Goal: Task Accomplishment & Management: Manage account settings

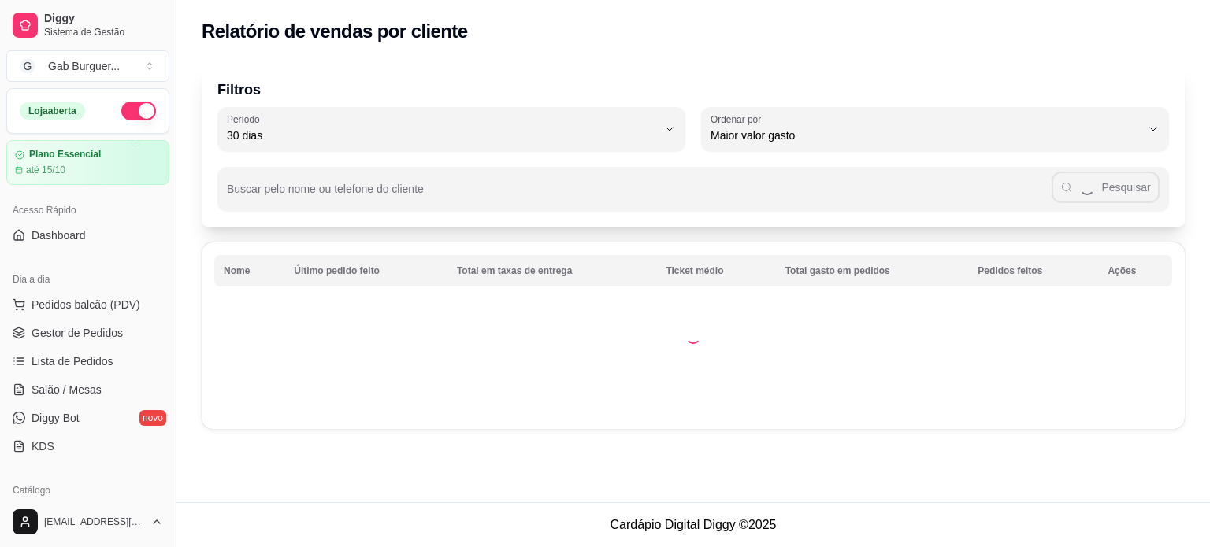
select select "30"
select select "HIGHEST_TOTAL_SPENT_WITH_ORDERS"
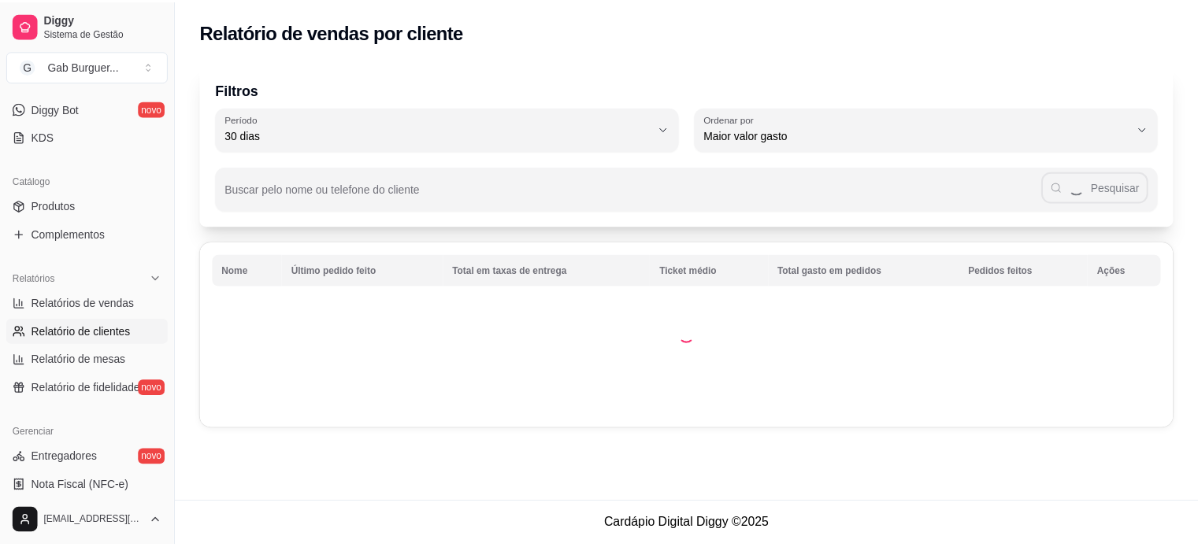
scroll to position [315, 0]
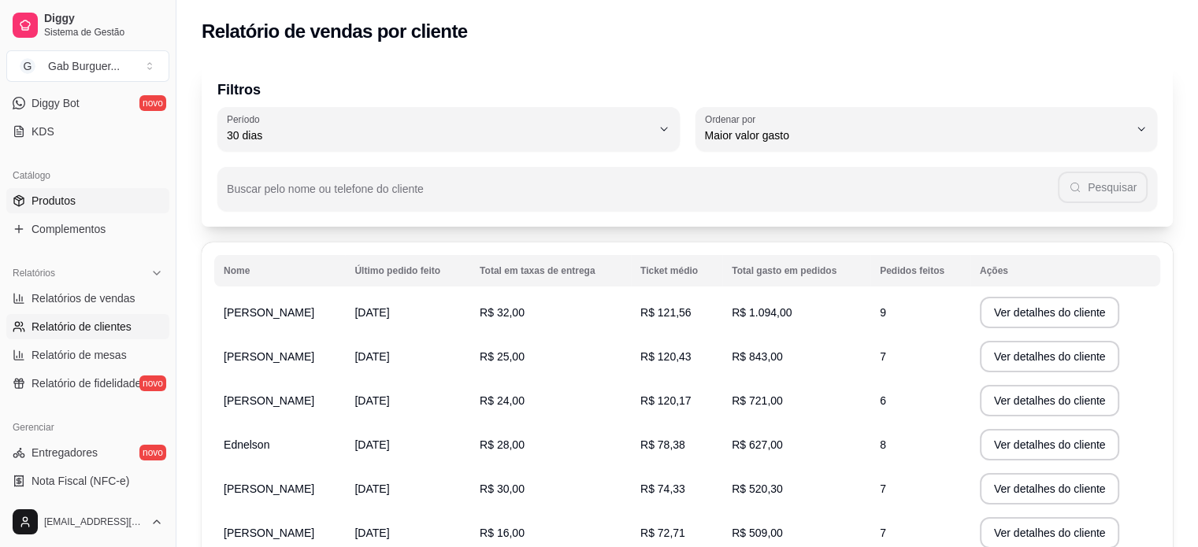
click at [69, 202] on span "Produtos" at bounding box center [54, 201] width 44 height 16
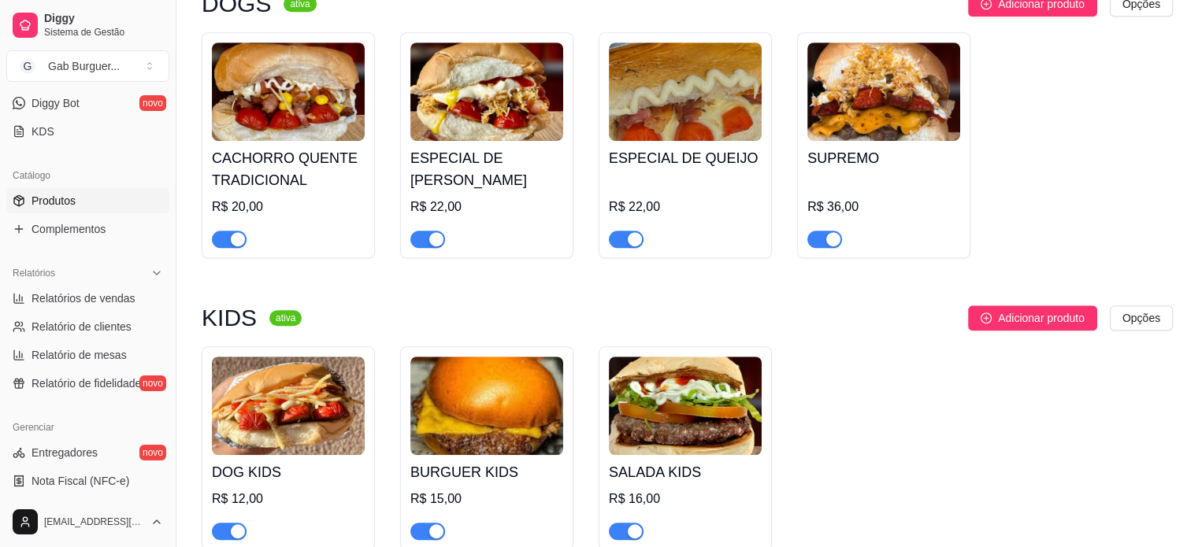
scroll to position [945, 0]
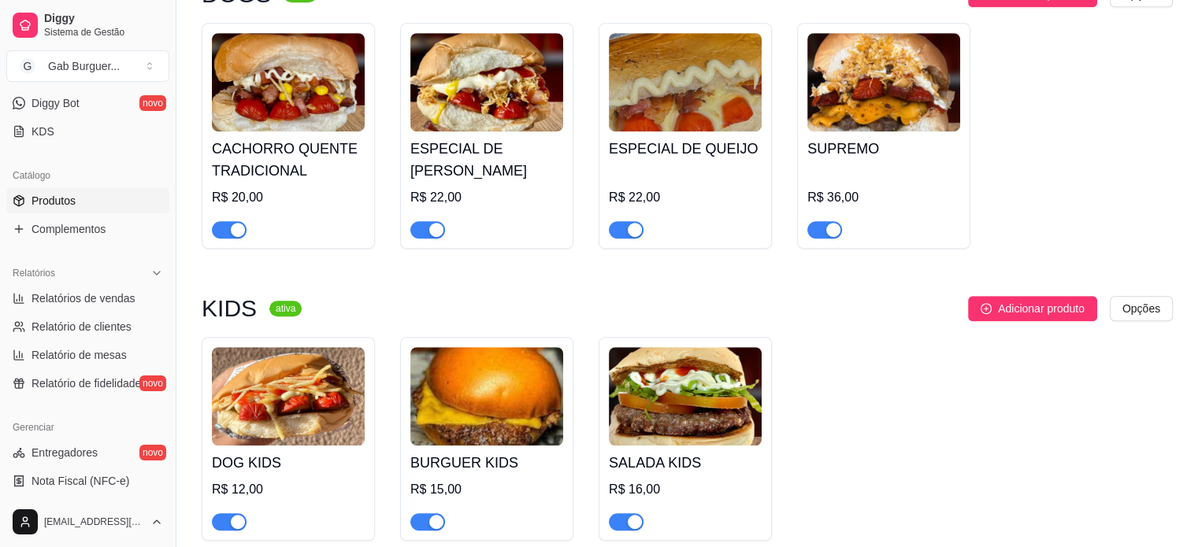
click at [296, 98] on img at bounding box center [288, 82] width 153 height 98
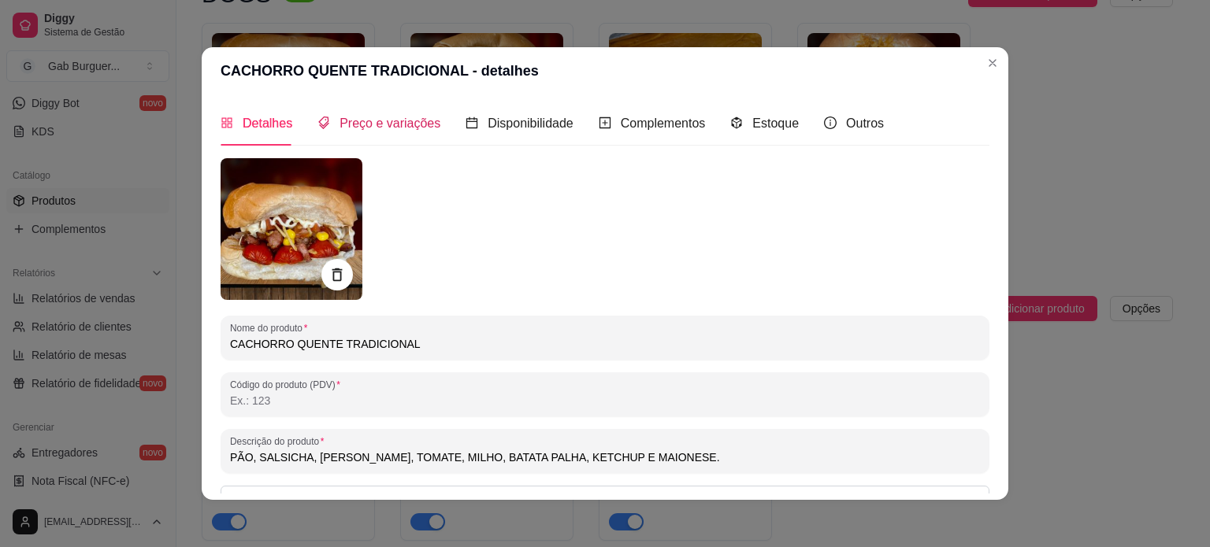
click at [373, 125] on span "Preço e variações" at bounding box center [389, 123] width 101 height 13
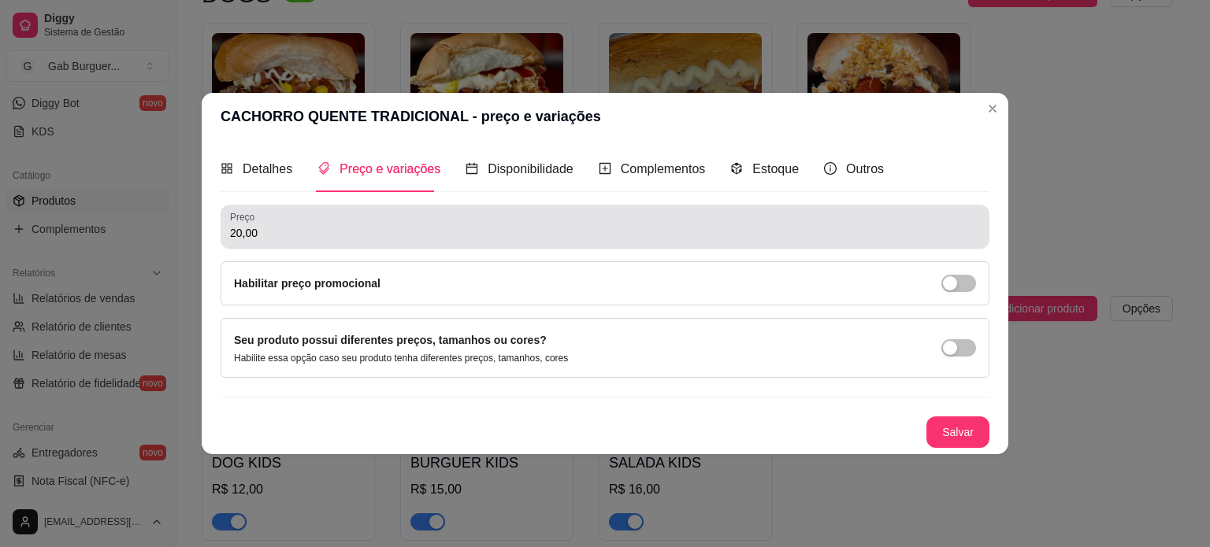
click at [238, 228] on input "20,00" at bounding box center [605, 233] width 750 height 16
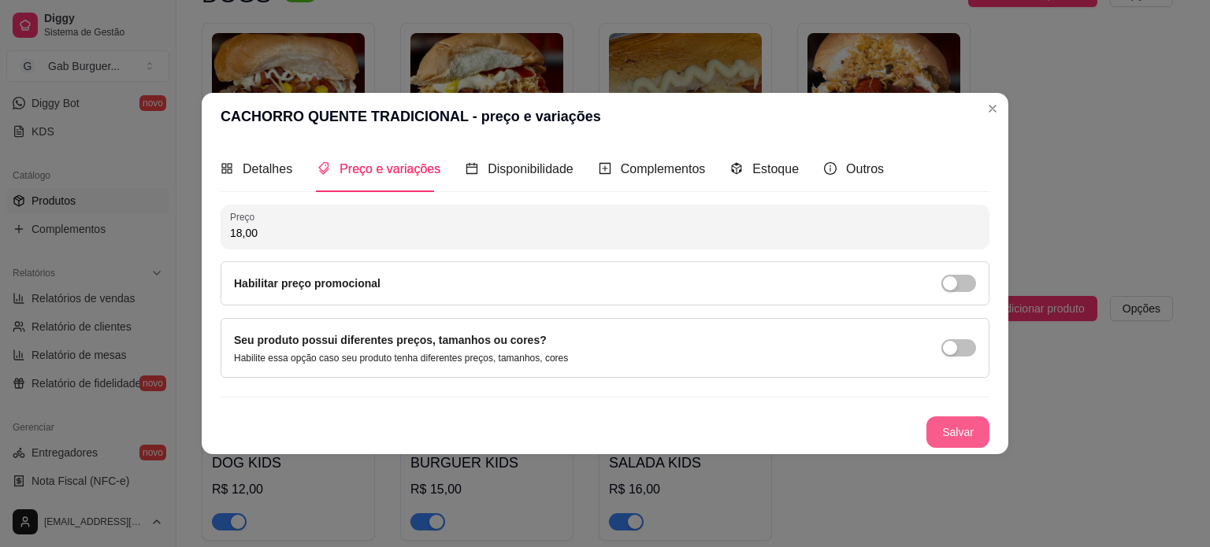
type input "18,00"
click at [978, 434] on button "Salvar" at bounding box center [957, 432] width 61 height 31
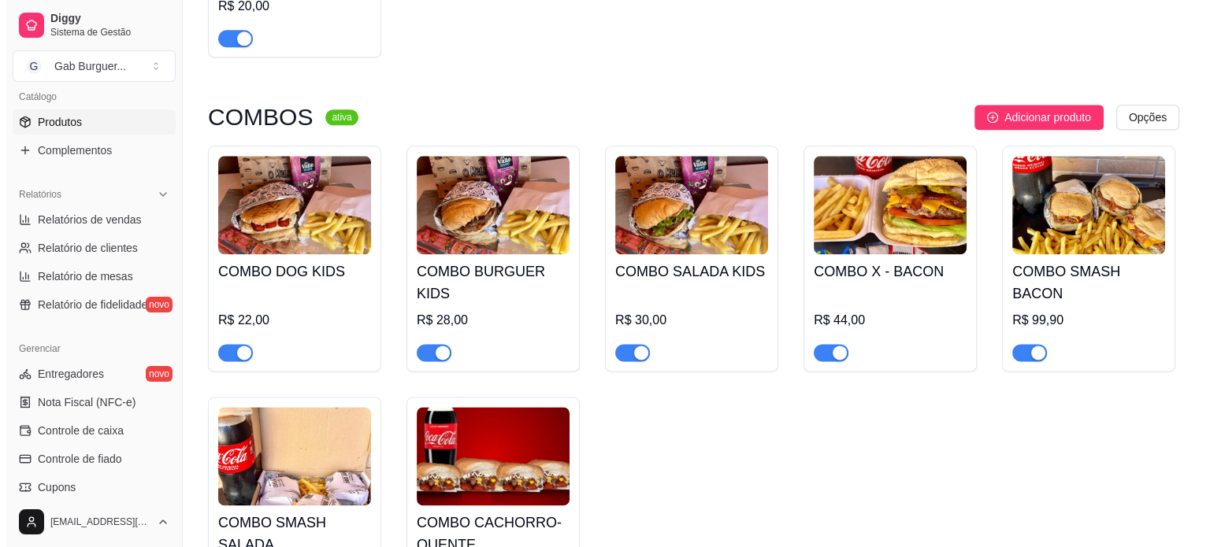
scroll to position [1964, 0]
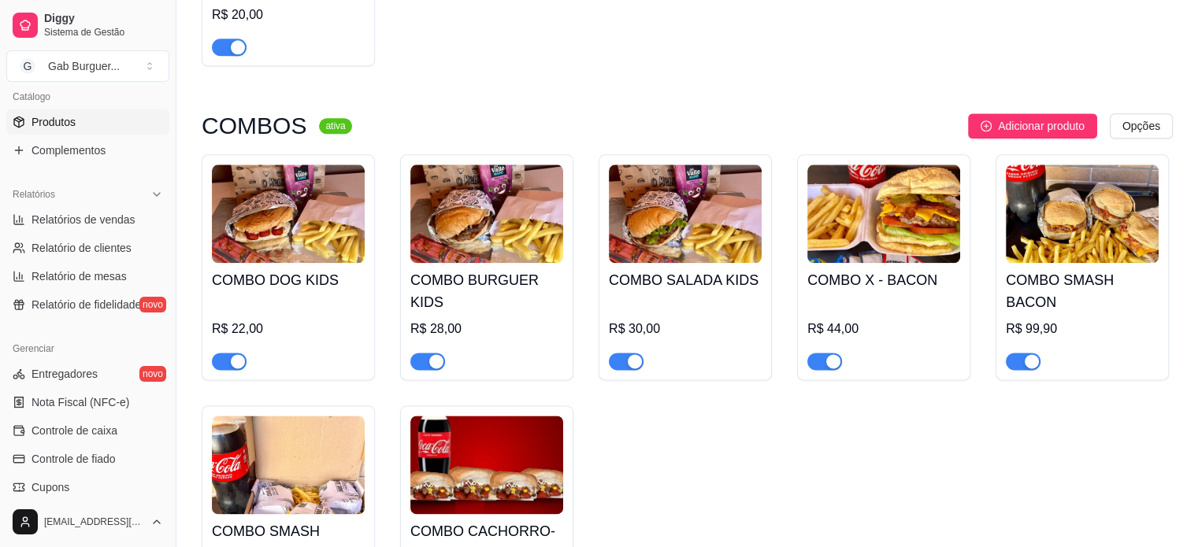
click at [506, 451] on img at bounding box center [486, 465] width 153 height 98
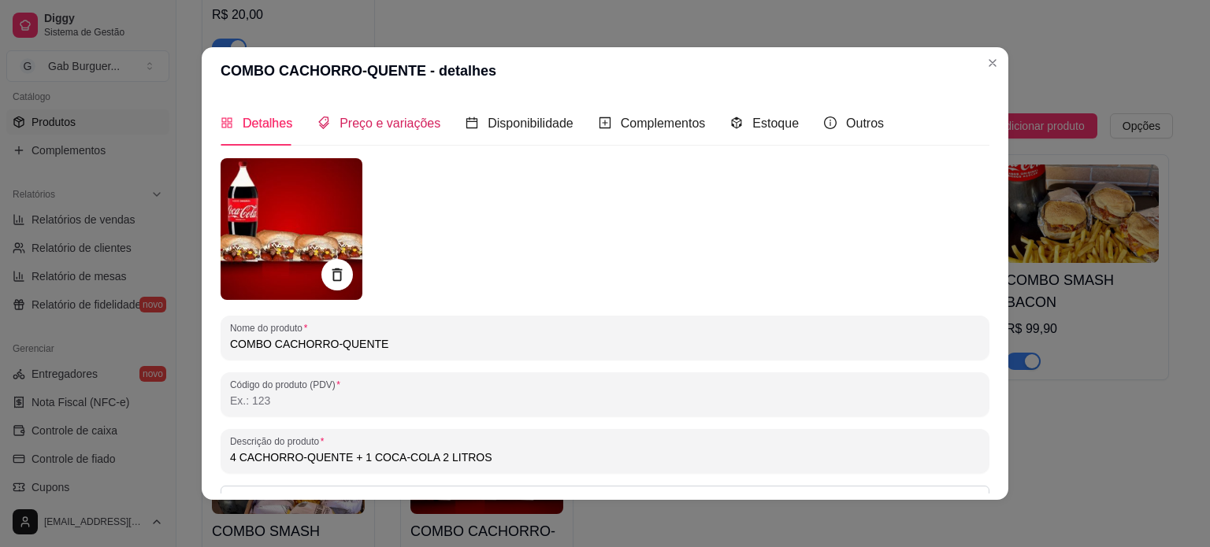
click at [407, 117] on span "Preço e variações" at bounding box center [389, 123] width 101 height 13
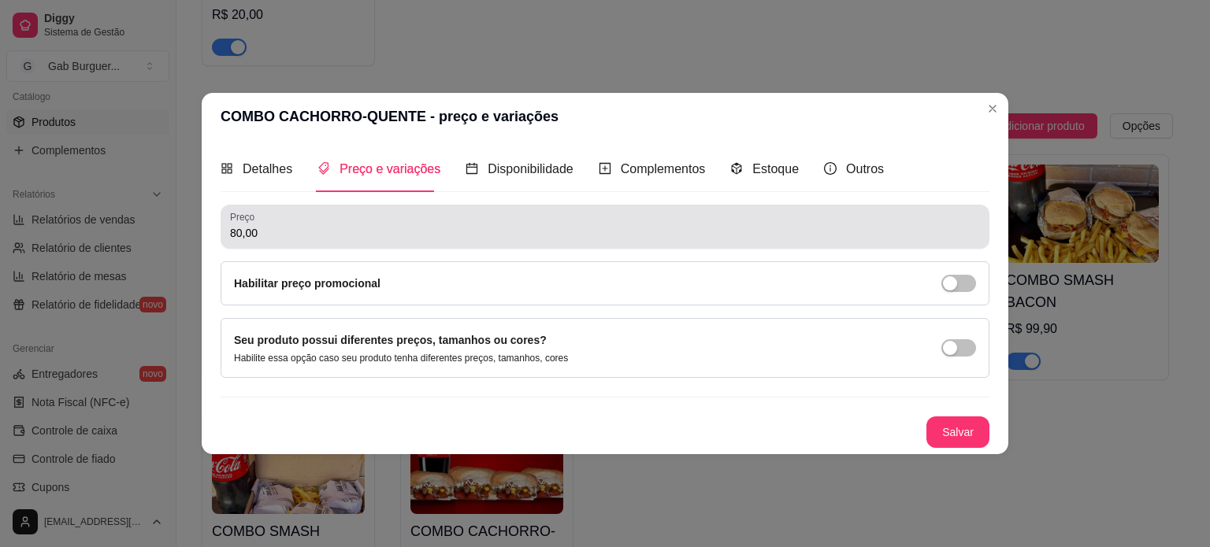
click at [242, 232] on input "80,00" at bounding box center [605, 233] width 750 height 16
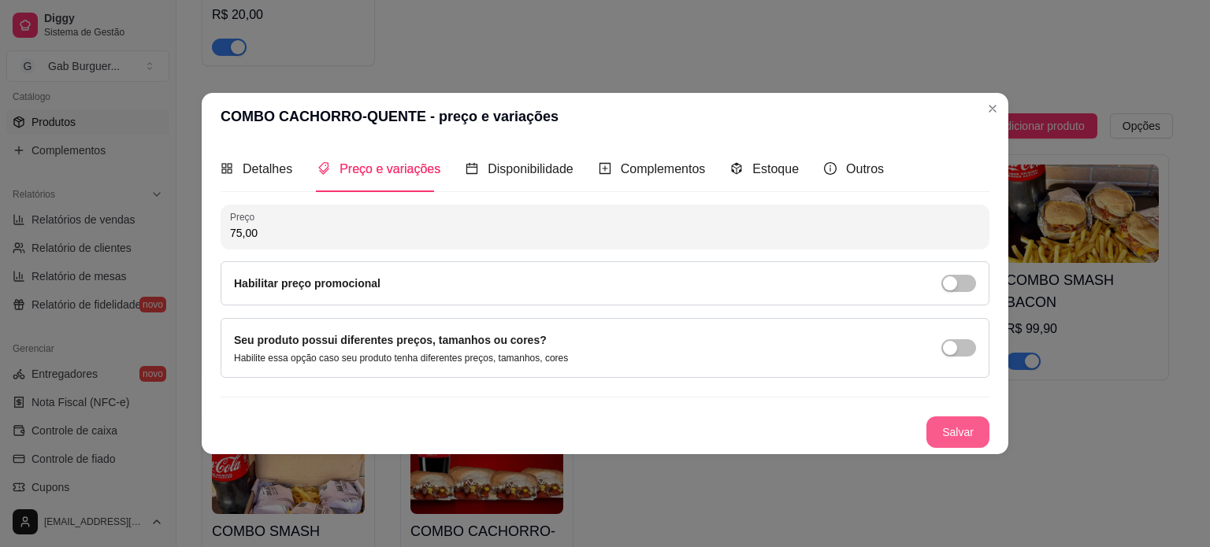
type input "75,00"
click at [948, 434] on button "Salvar" at bounding box center [957, 433] width 63 height 32
